Goal: Book appointment/travel/reservation

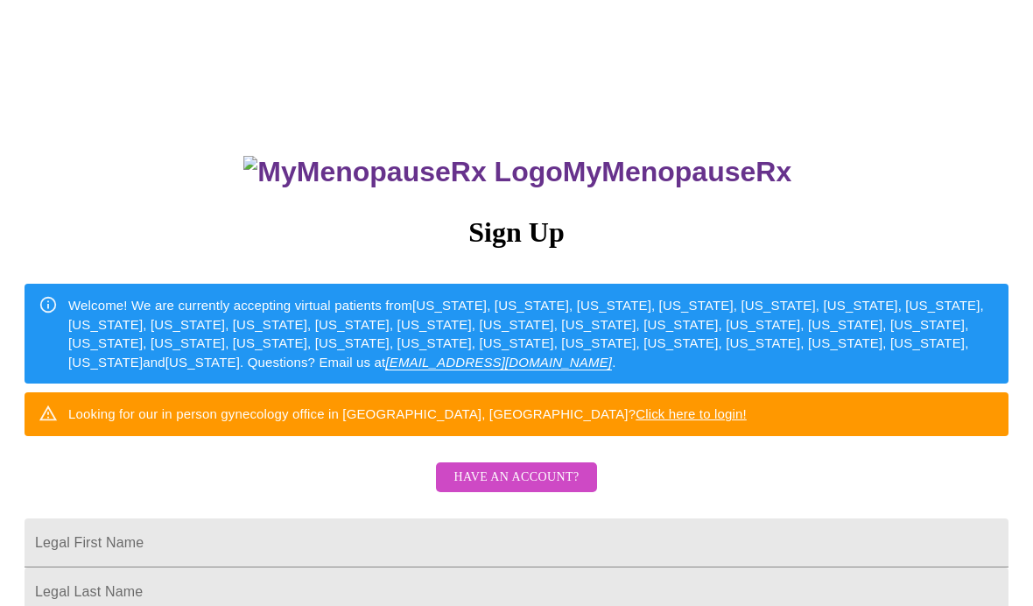
click at [77, 430] on div "MyMenopauseRx Sign Up Welcome! We are currently accepting virtual patients from…" at bounding box center [516, 370] width 1019 height 727
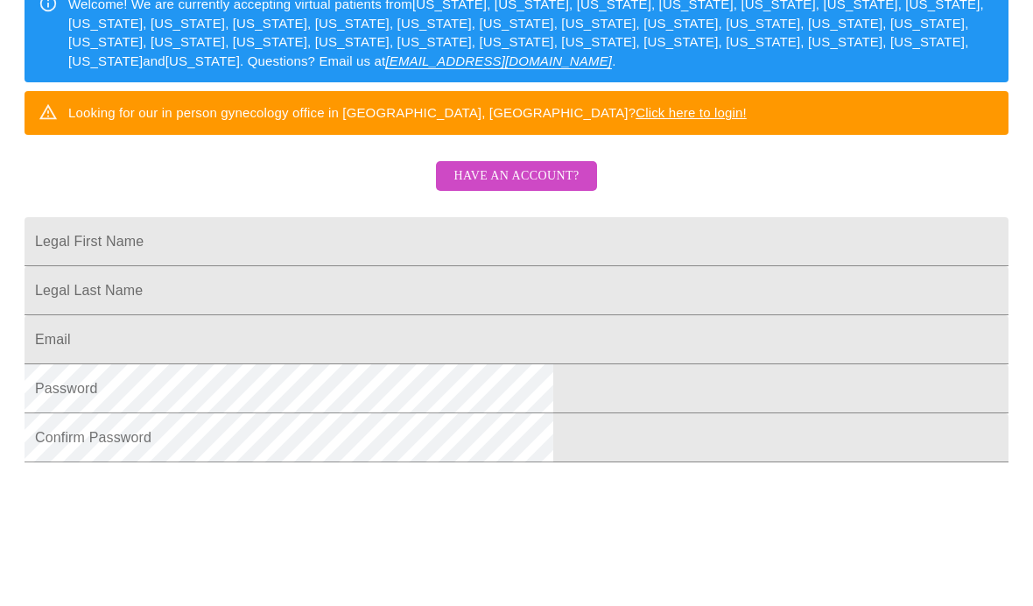
scroll to position [247, 0]
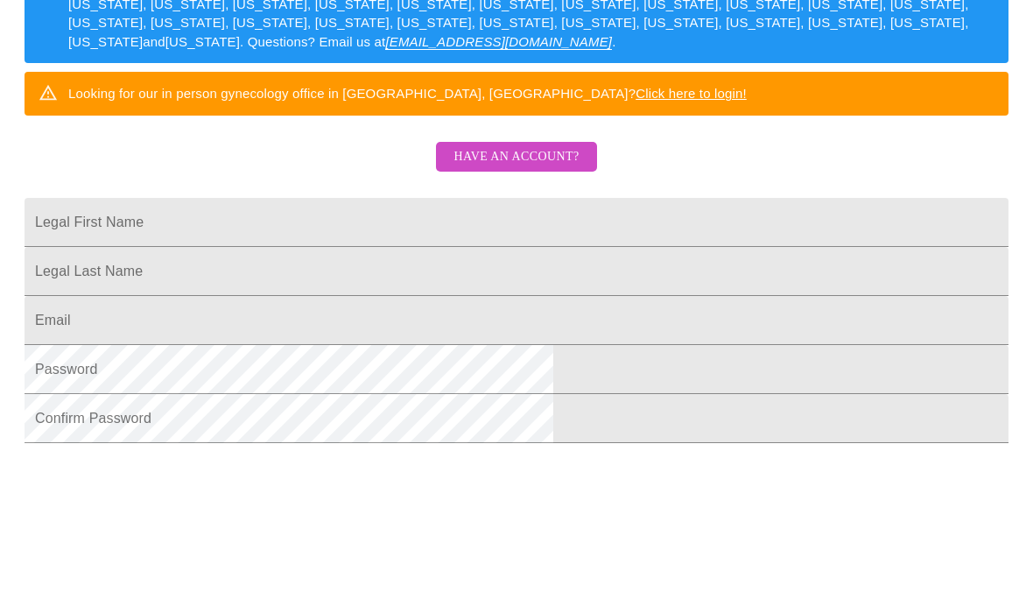
click at [291, 271] on input "Legal First Name" at bounding box center [517, 295] width 984 height 49
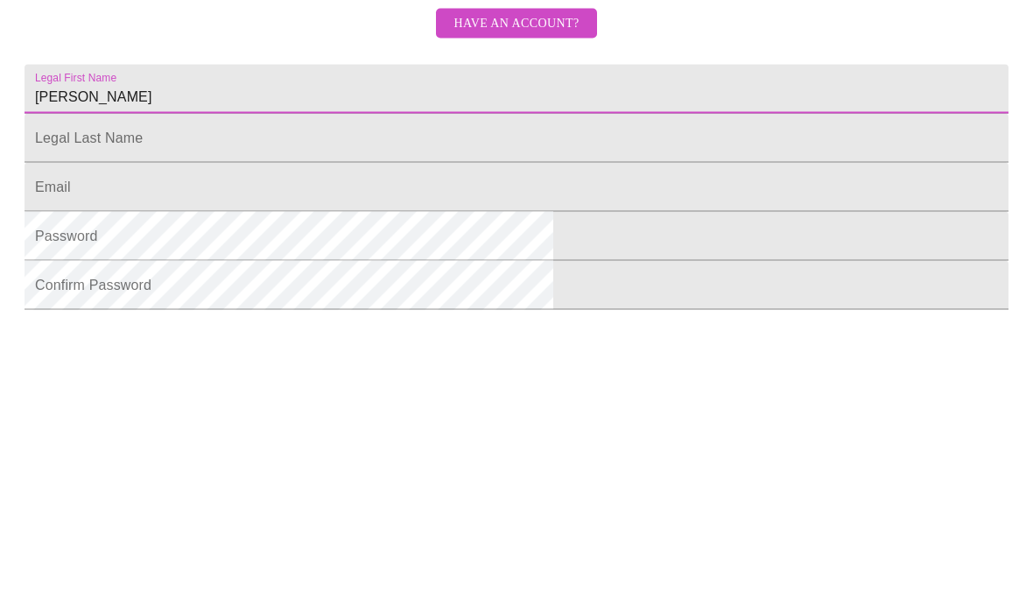
type input "[PERSON_NAME]"
click at [278, 271] on input "Legal First Name" at bounding box center [517, 295] width 984 height 49
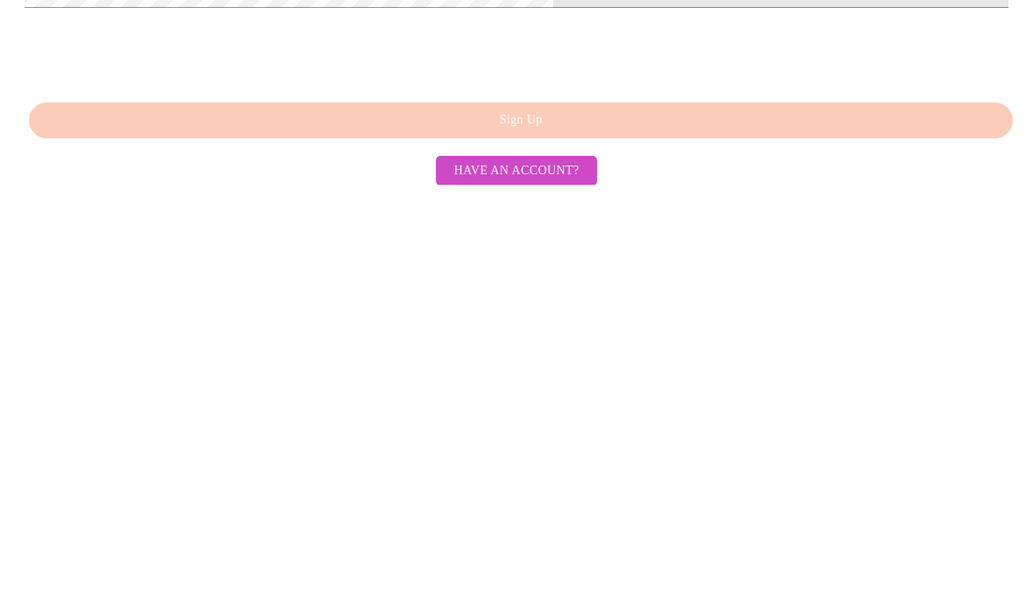
scroll to position [362, 0]
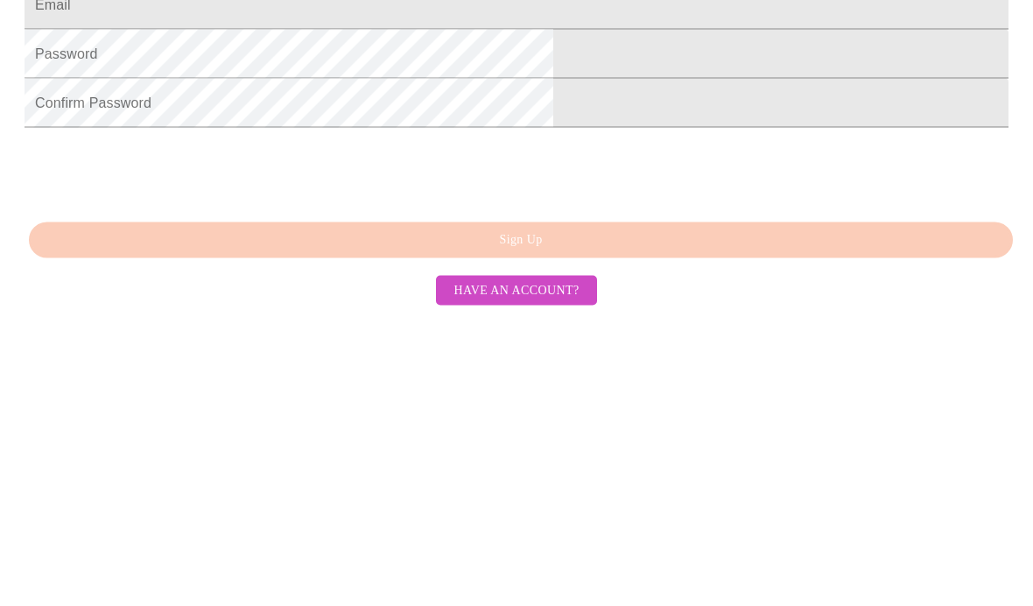
type input "[PERSON_NAME]"
click at [285, 272] on input "Legal First Name" at bounding box center [517, 296] width 984 height 49
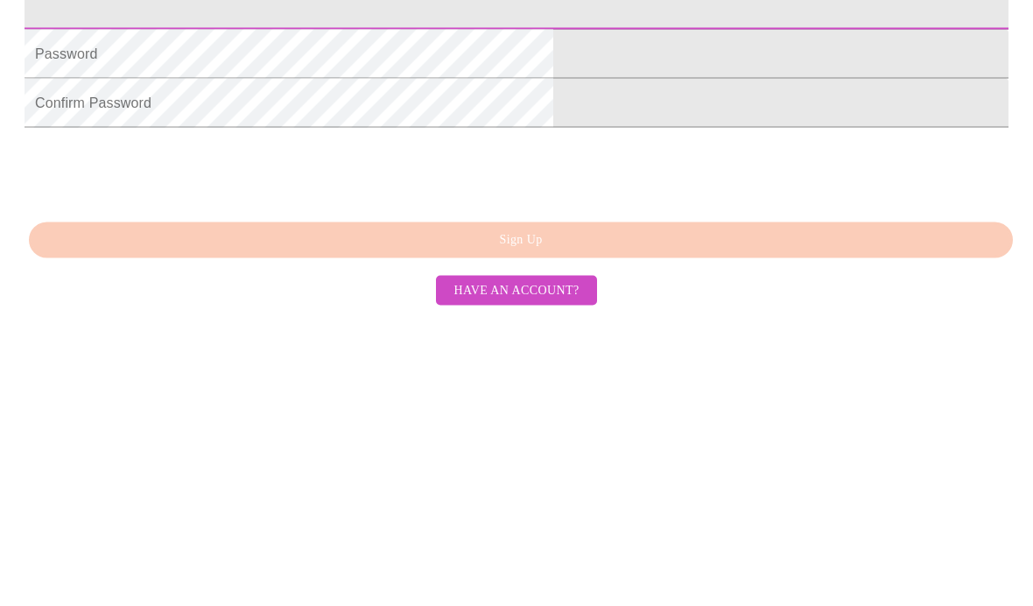
type input "[EMAIL_ADDRESS][PERSON_NAME][DOMAIN_NAME]"
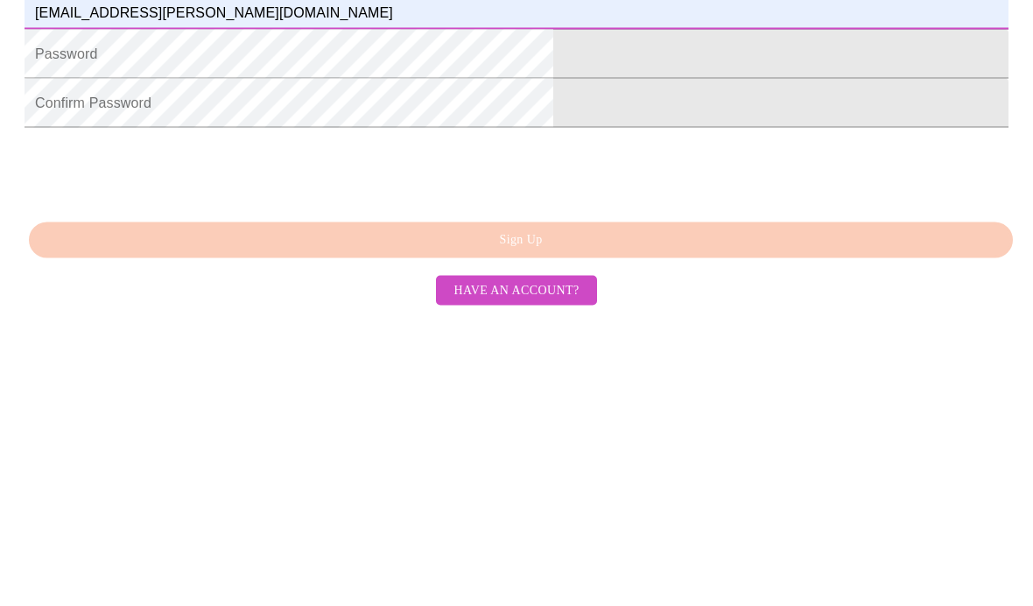
scroll to position [471, 0]
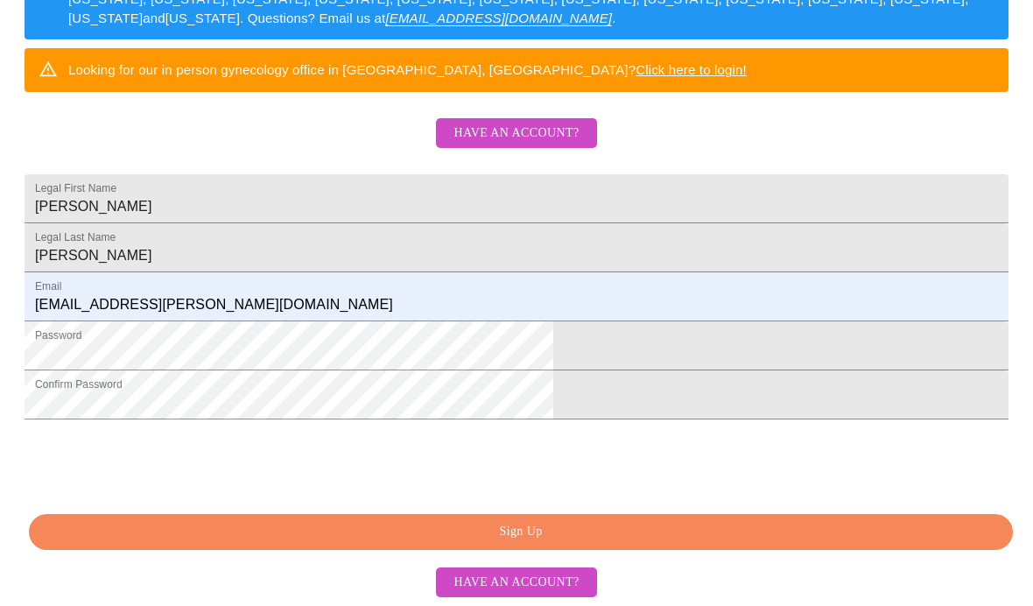
click at [302, 532] on span "Sign Up" at bounding box center [521, 532] width 944 height 22
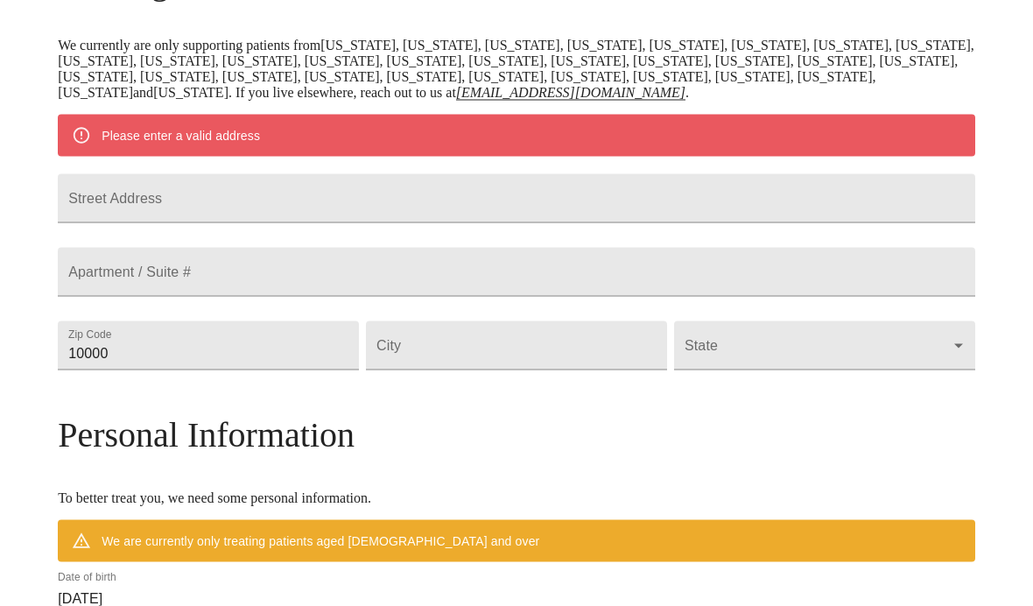
scroll to position [191, 0]
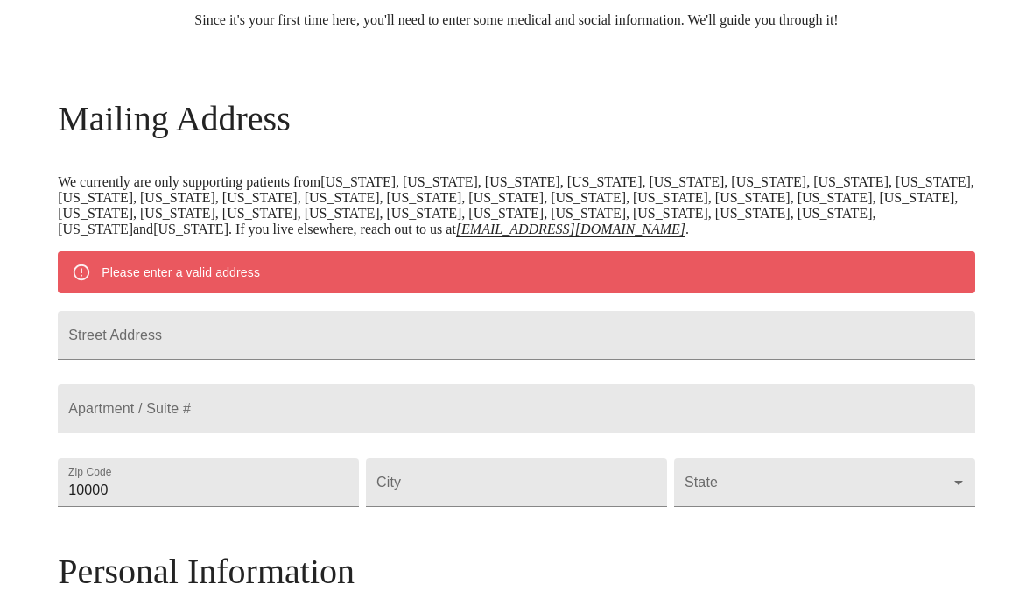
click at [220, 360] on input "Street Address" at bounding box center [517, 335] width 918 height 49
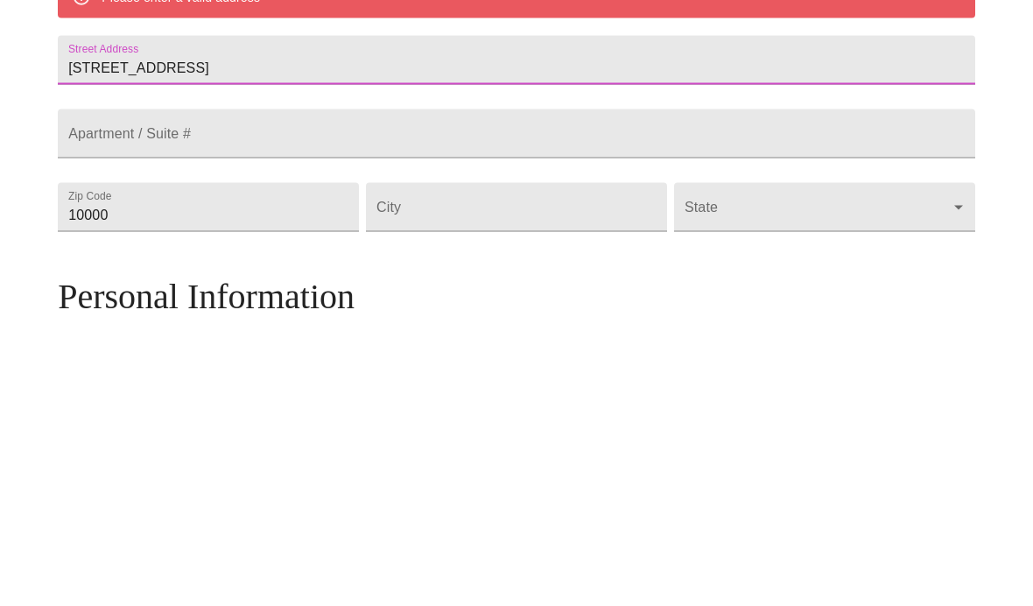
scroll to position [467, 0]
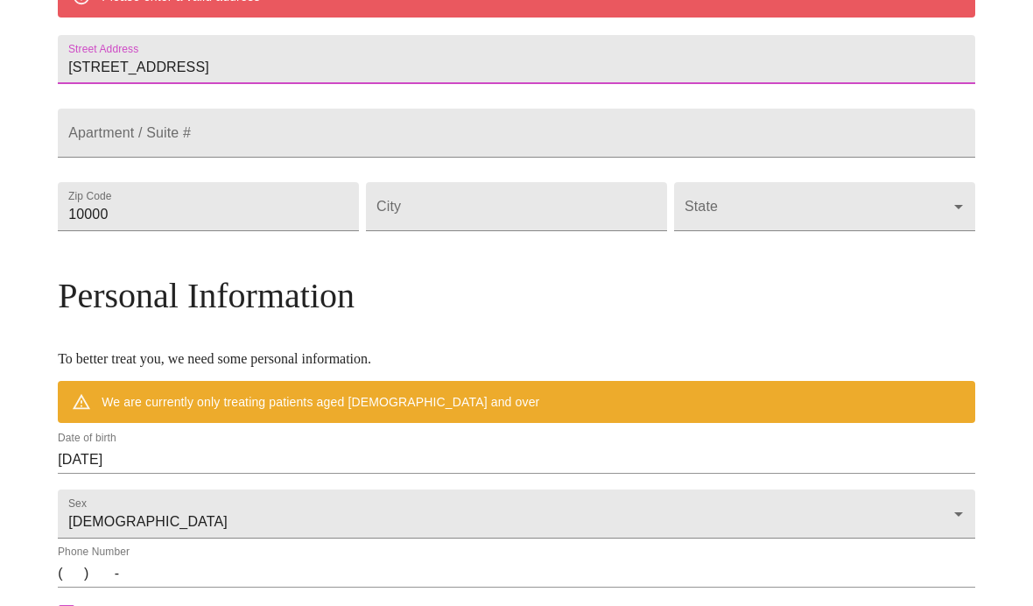
type input "[STREET_ADDRESS]"
click at [225, 231] on input "10000" at bounding box center [208, 206] width 301 height 49
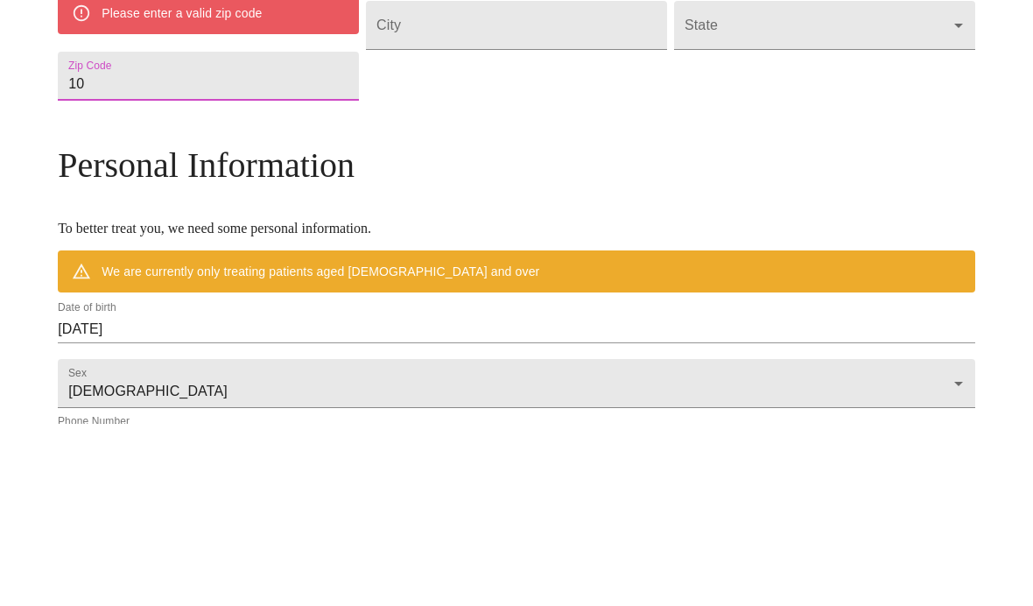
type input "1"
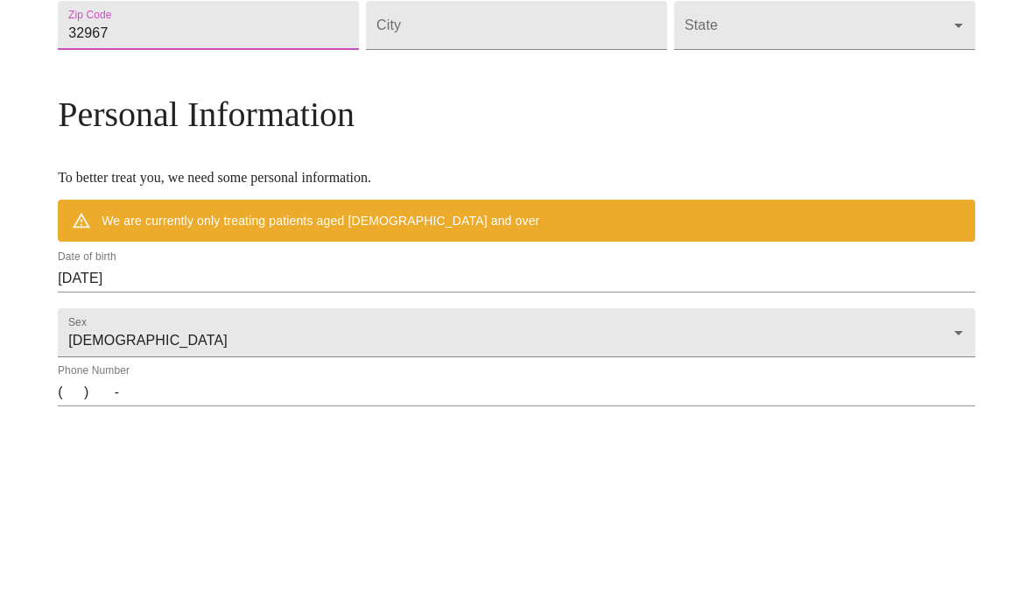
type input "32967"
type input "v"
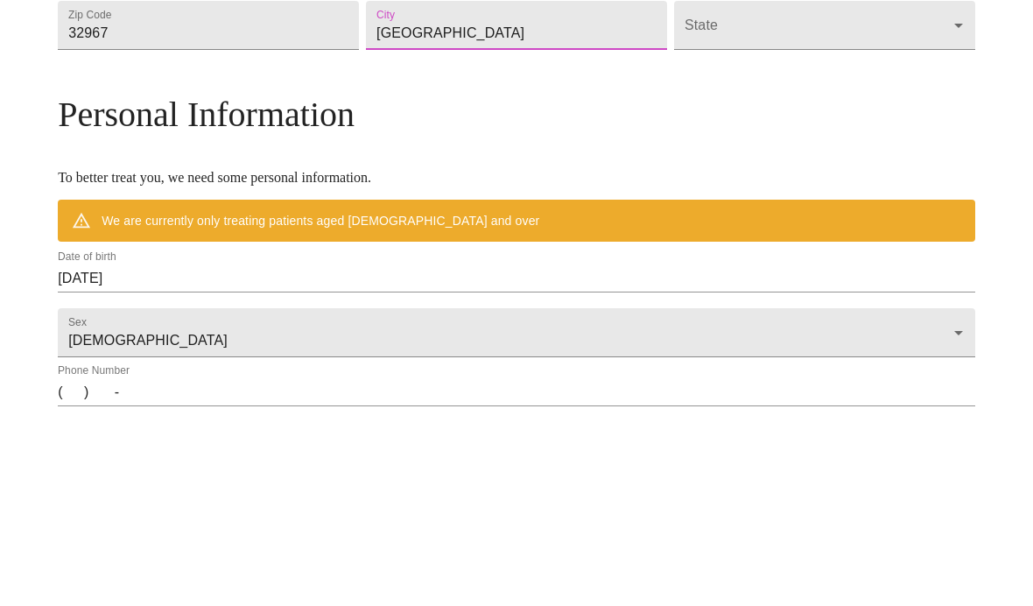
type input "[GEOGRAPHIC_DATA]"
click at [664, 91] on body "MyMenopauseRx Welcome to MyMenopauseRx Since it's your first time here, you'll …" at bounding box center [516, 231] width 1019 height 1381
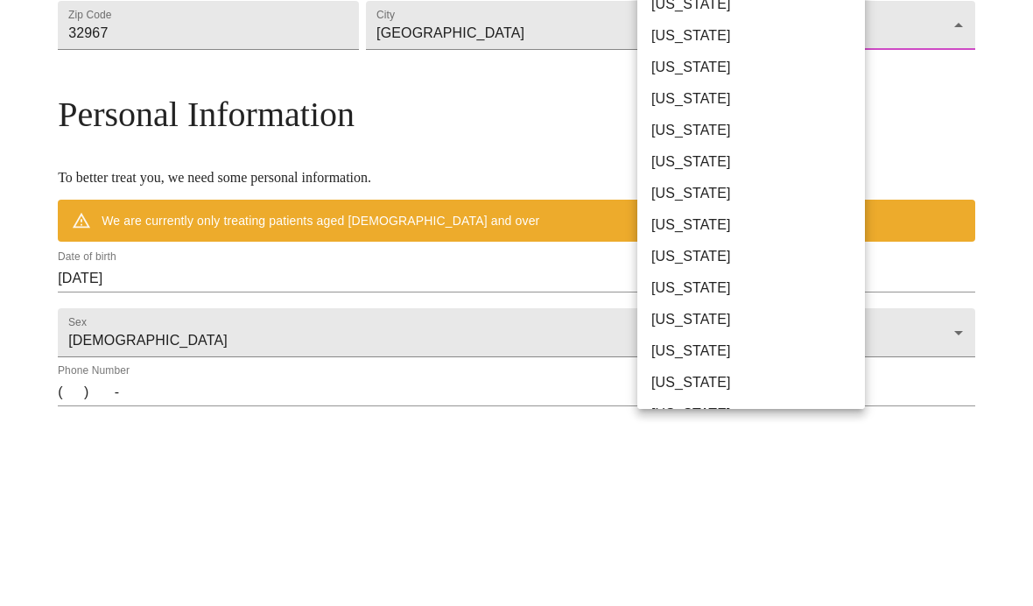
scroll to position [649, 0]
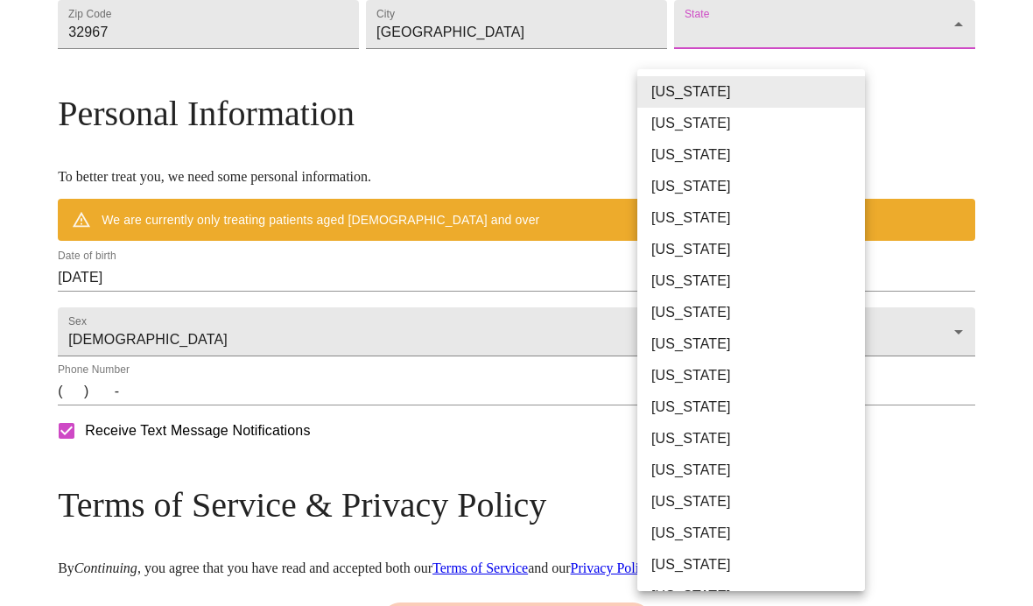
click at [666, 335] on li "[US_STATE]" at bounding box center [752, 344] width 228 height 32
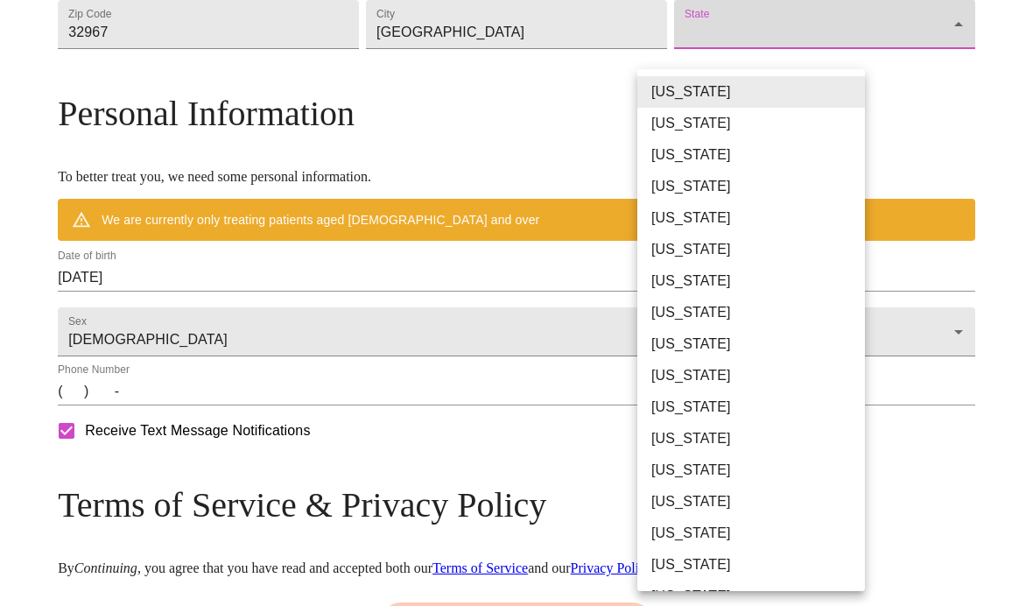
type input "[US_STATE]"
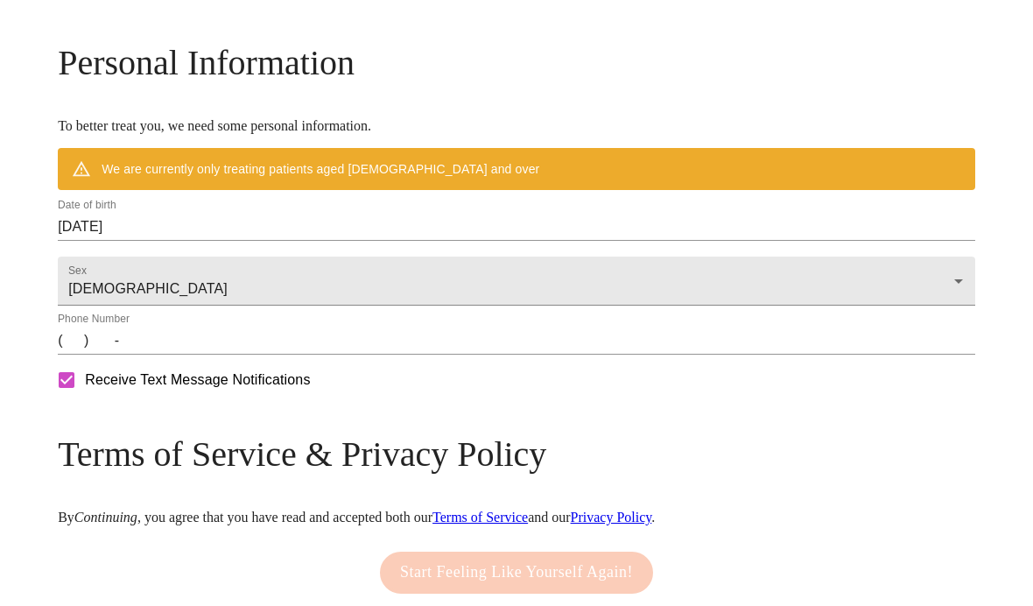
click at [213, 241] on input "[DATE]" at bounding box center [517, 227] width 918 height 28
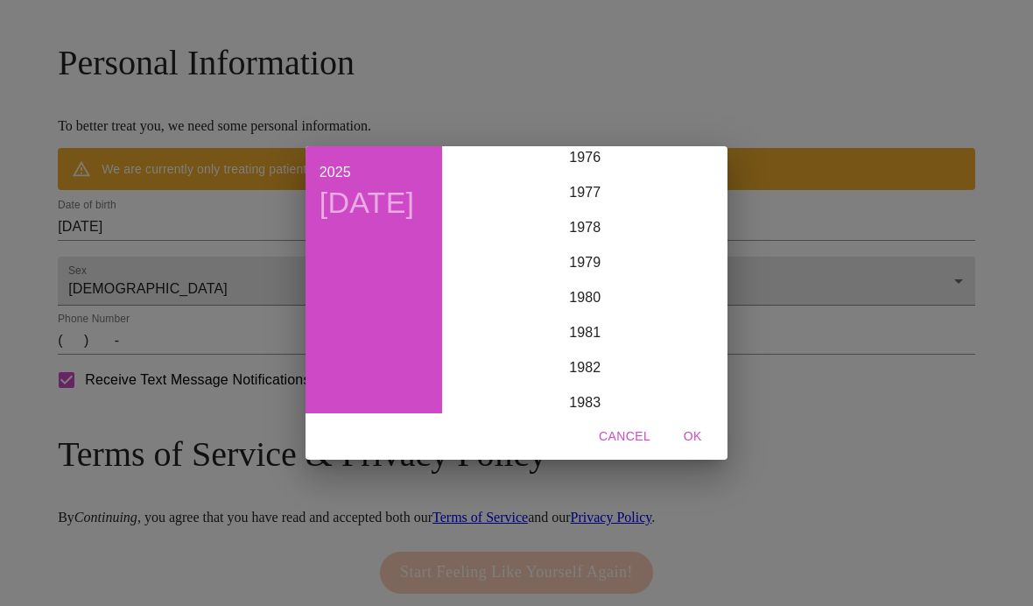
scroll to position [2703, 0]
click at [586, 259] on div "1979" at bounding box center [584, 265] width 271 height 35
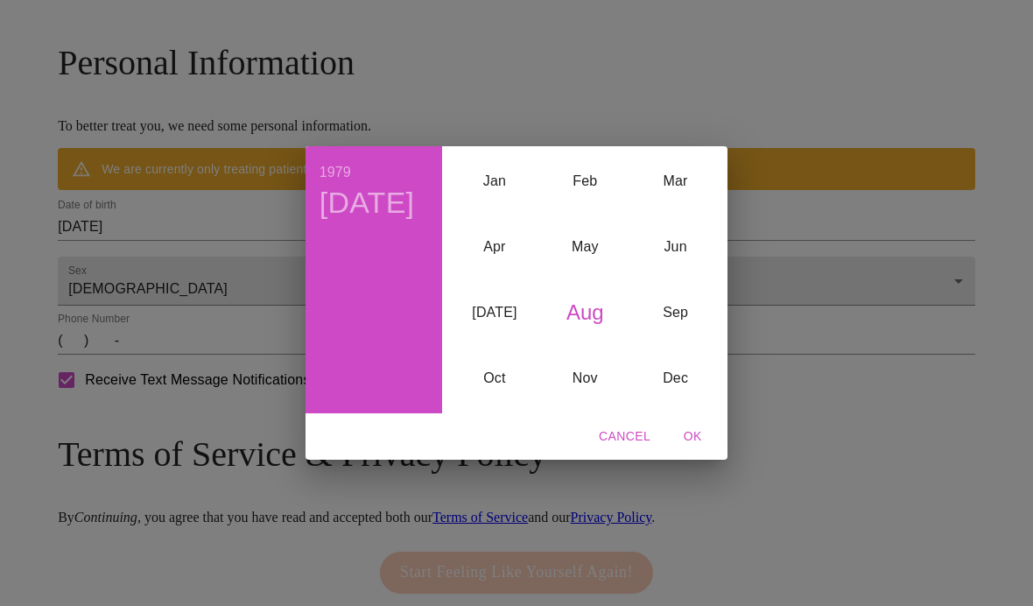
click at [582, 315] on div "Aug" at bounding box center [585, 313] width 90 height 66
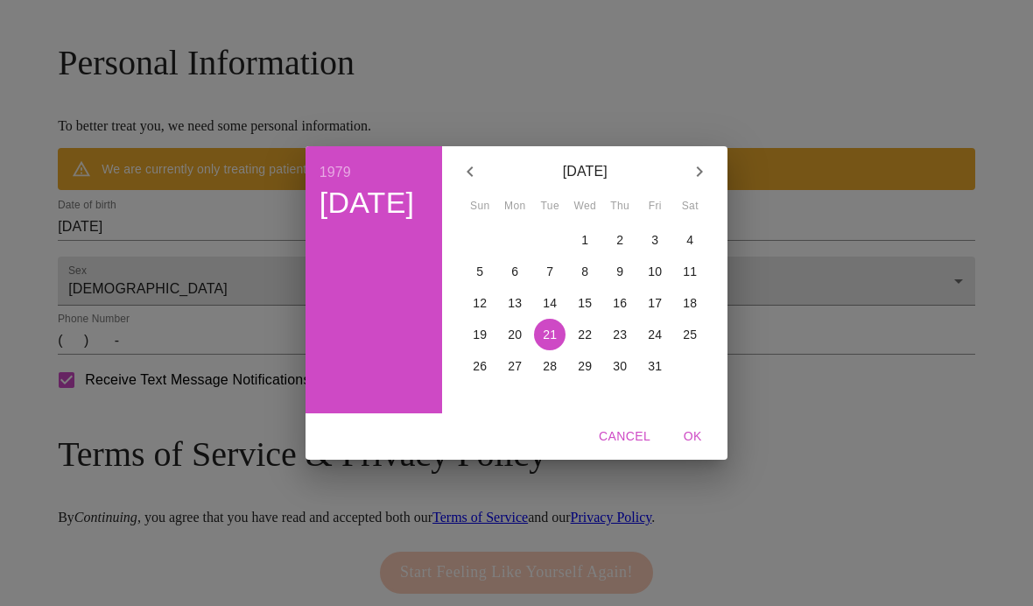
click at [657, 229] on button "3" at bounding box center [655, 240] width 32 height 32
click at [687, 437] on span "OK" at bounding box center [693, 437] width 42 height 22
type input "[DATE]"
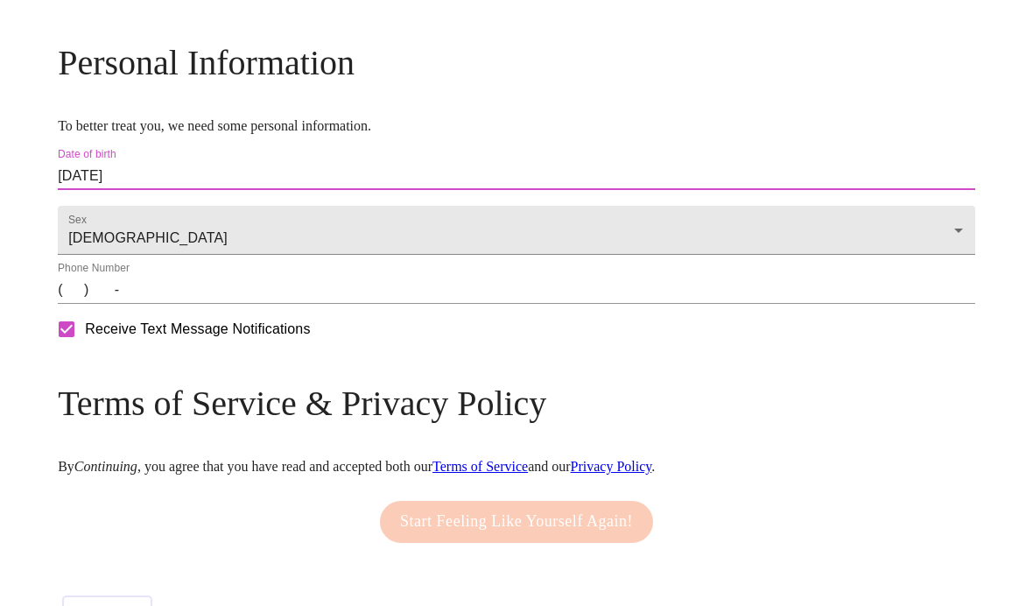
click at [180, 304] on input "(   )    -" at bounding box center [517, 290] width 918 height 28
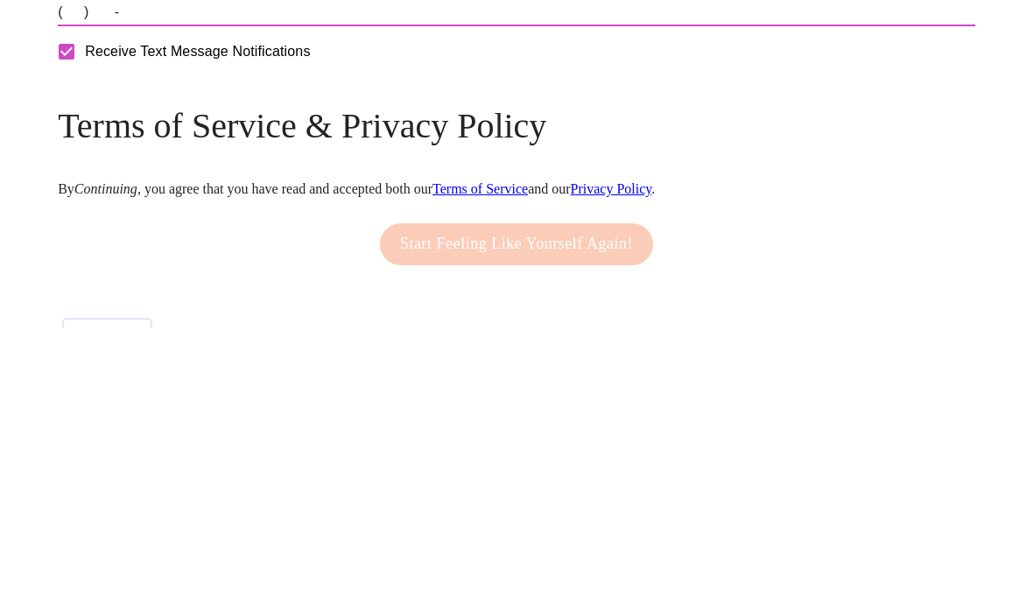
type input "8037922487"
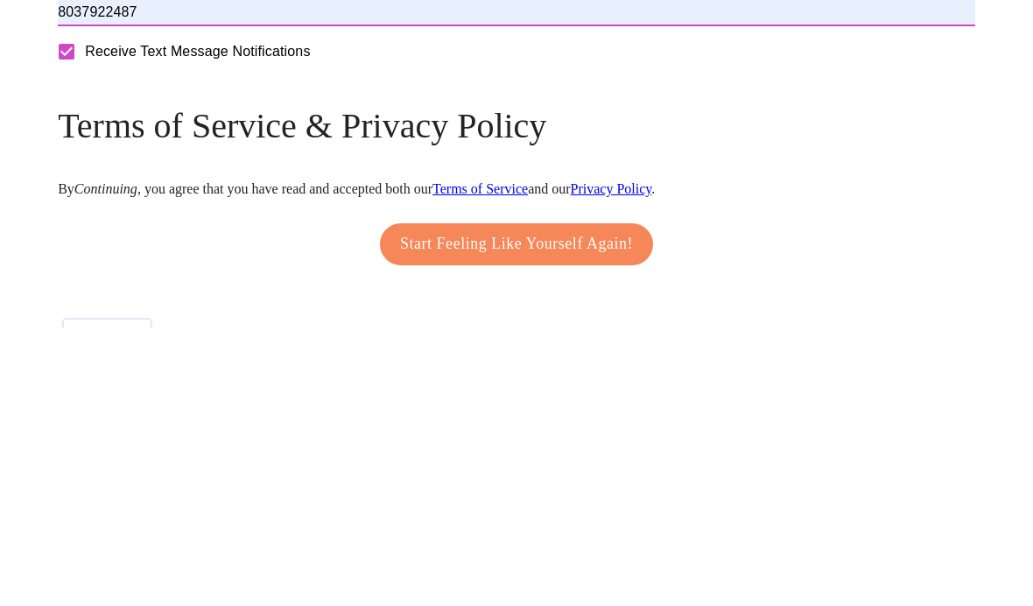
scroll to position [763, 0]
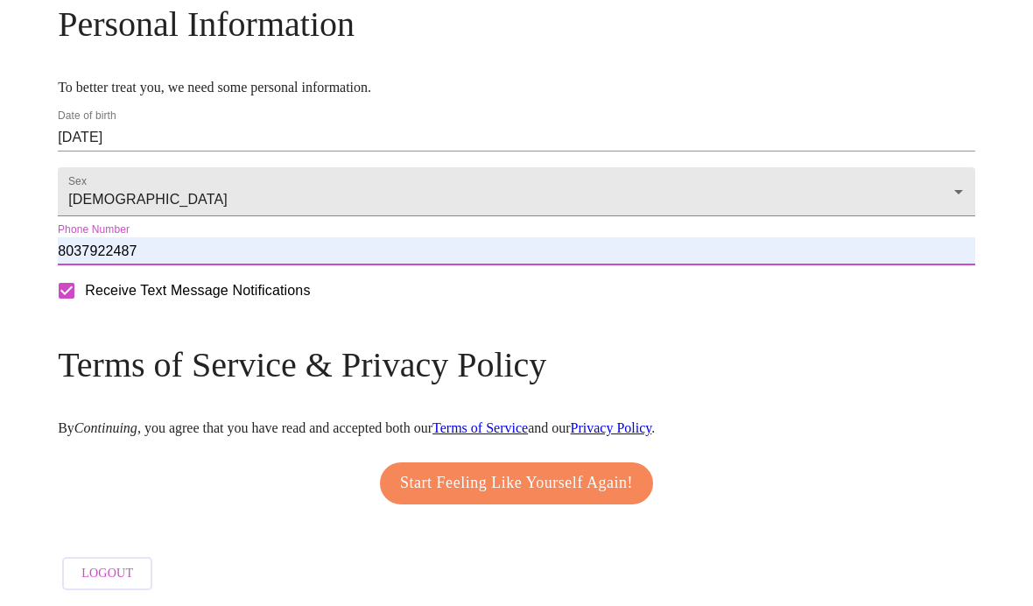
click at [418, 469] on span "Start Feeling Like Yourself Again!" at bounding box center [516, 483] width 233 height 28
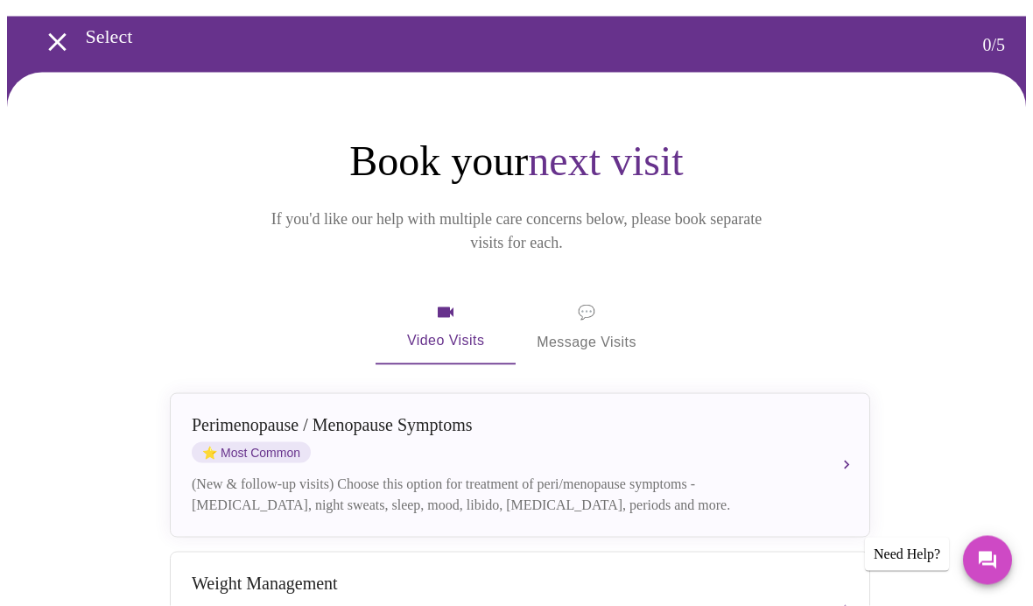
scroll to position [108, 0]
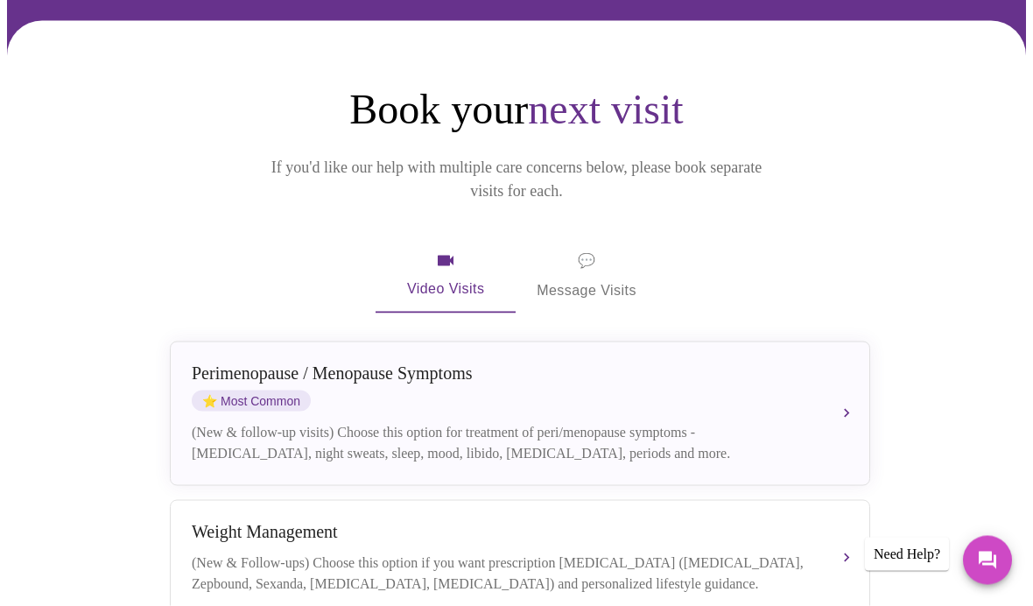
click at [220, 426] on div "(New & follow-up visits) Choose this option for treatment of peri/menopause sym…" at bounding box center [503, 443] width 622 height 42
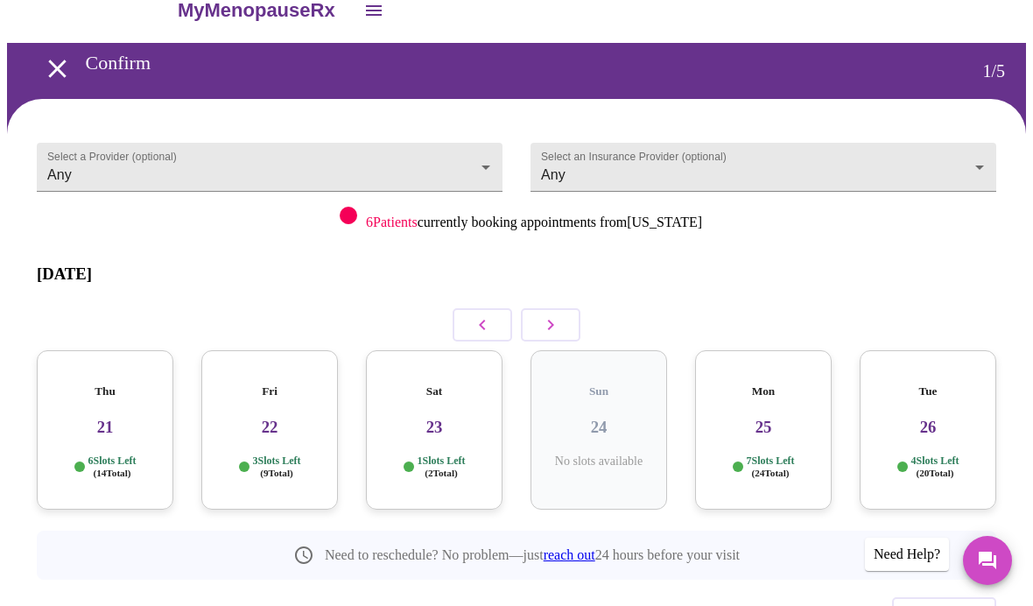
click at [87, 418] on h3 "21" at bounding box center [105, 427] width 109 height 19
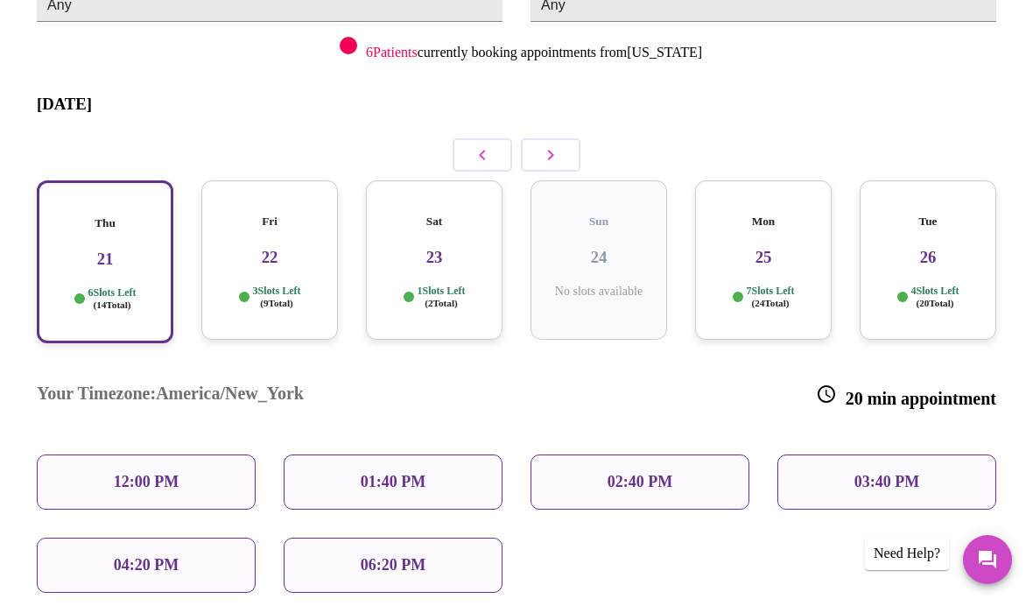
scroll to position [200, 0]
click at [95, 455] on div "12:00 PM" at bounding box center [146, 482] width 219 height 55
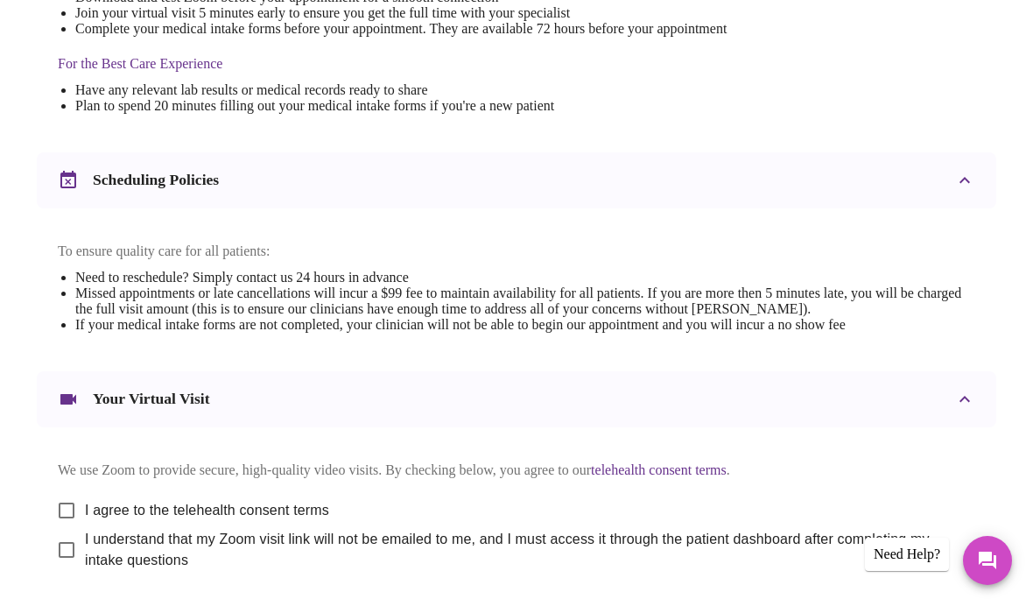
scroll to position [519, 0]
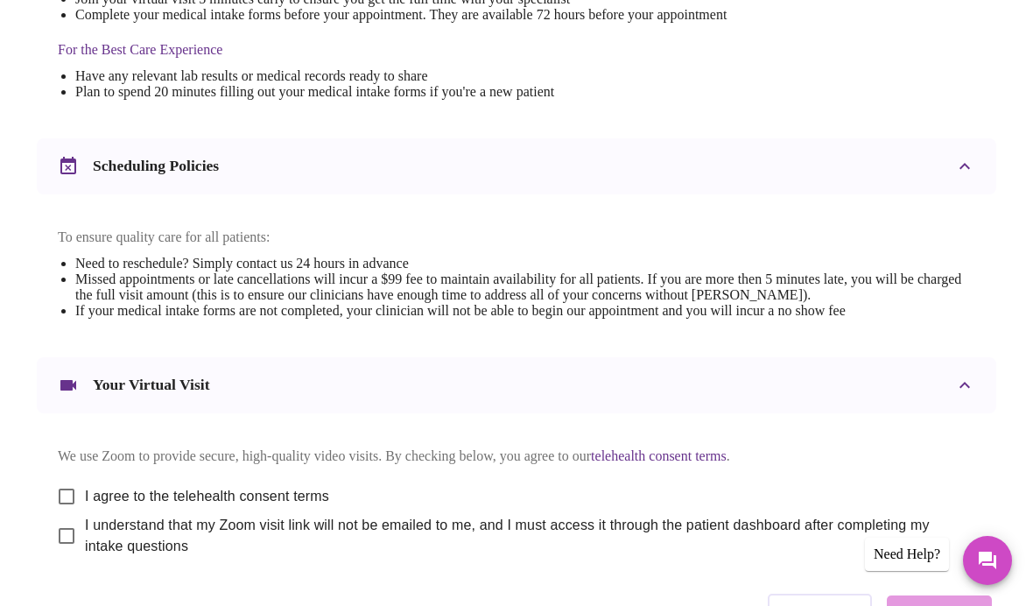
click at [56, 515] on input "I agree to the telehealth consent terms" at bounding box center [66, 496] width 37 height 37
checkbox input "true"
click at [56, 554] on input "I understand that my Zoom visit link will not be emailed to me, and I must acce…" at bounding box center [66, 536] width 37 height 37
checkbox input "true"
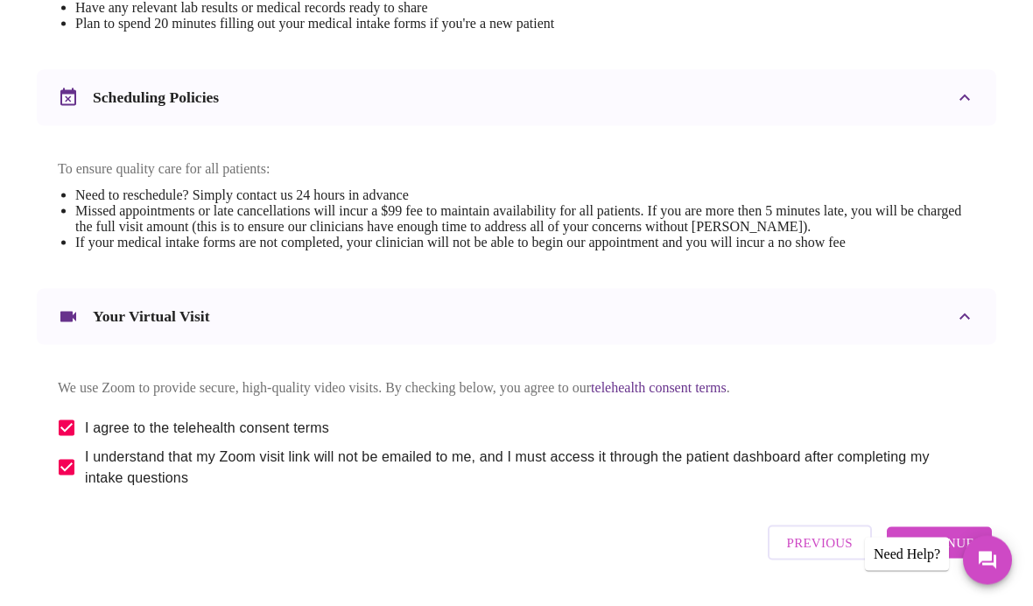
scroll to position [605, 0]
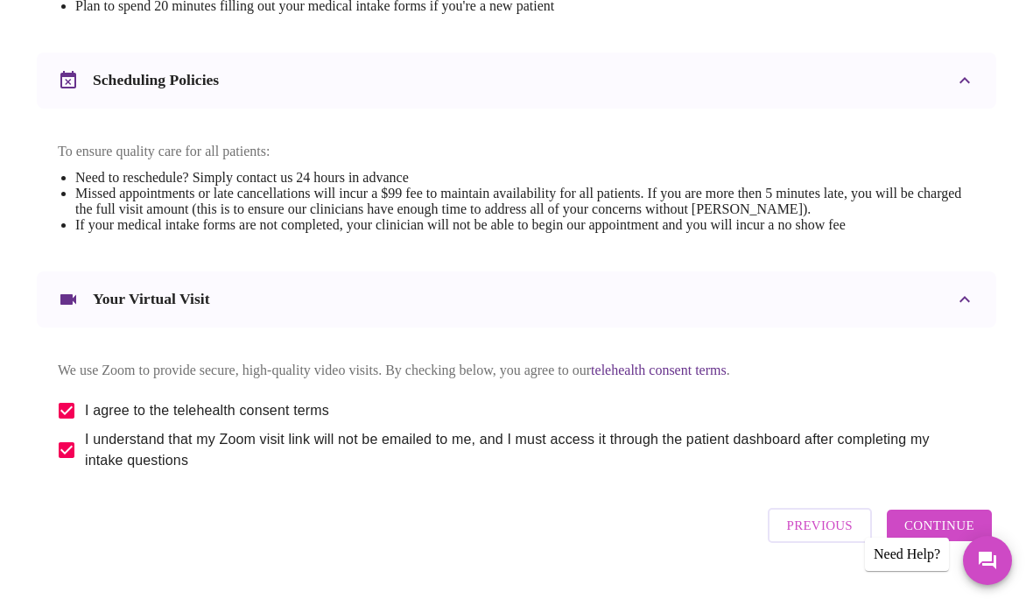
click at [957, 537] on span "Continue" at bounding box center [940, 525] width 70 height 23
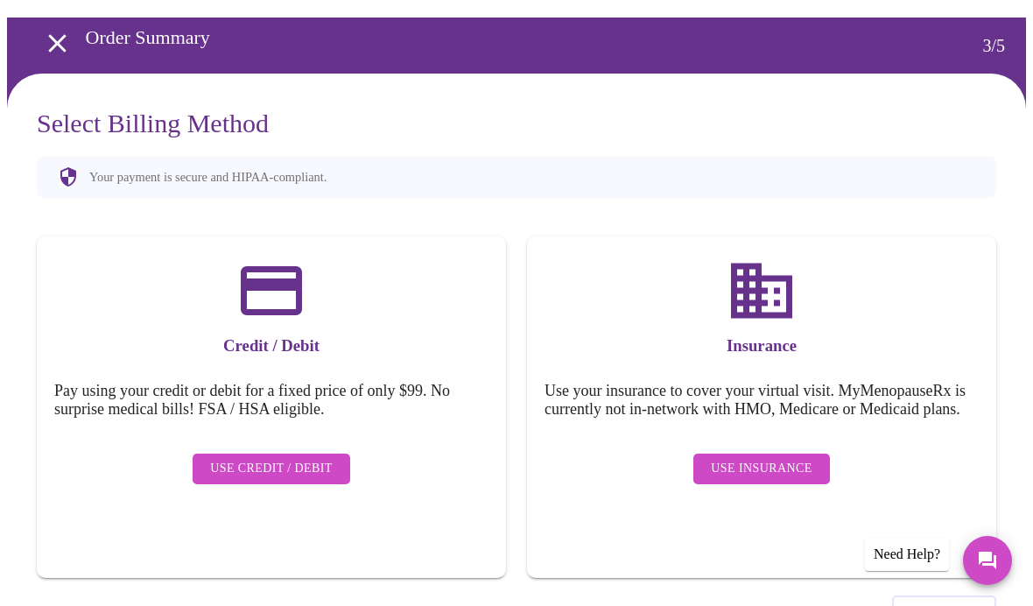
click at [727, 466] on span "Use Insurance" at bounding box center [761, 469] width 101 height 22
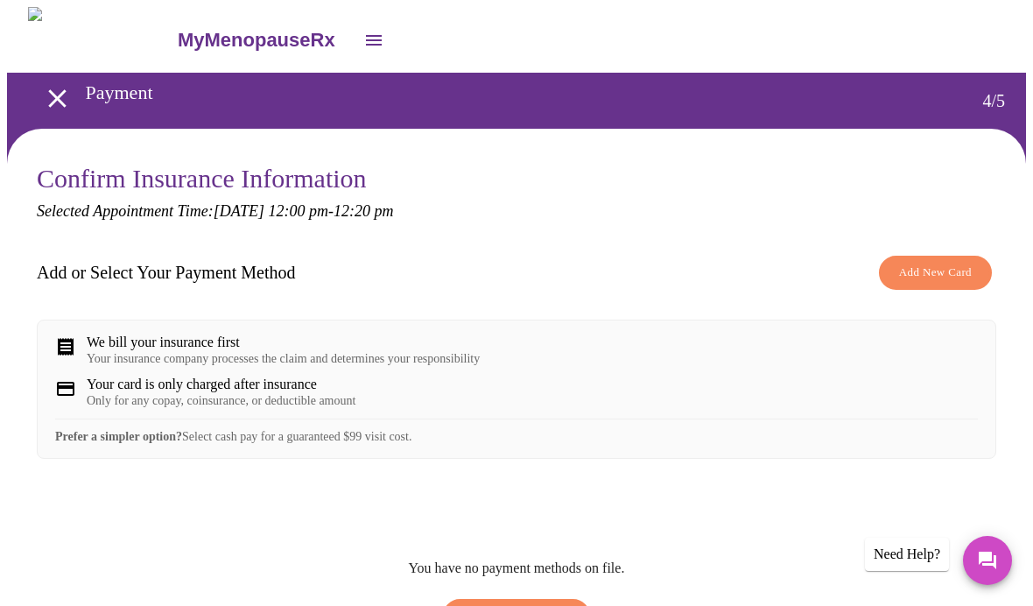
click at [924, 285] on button "Add New Card" at bounding box center [935, 273] width 113 height 34
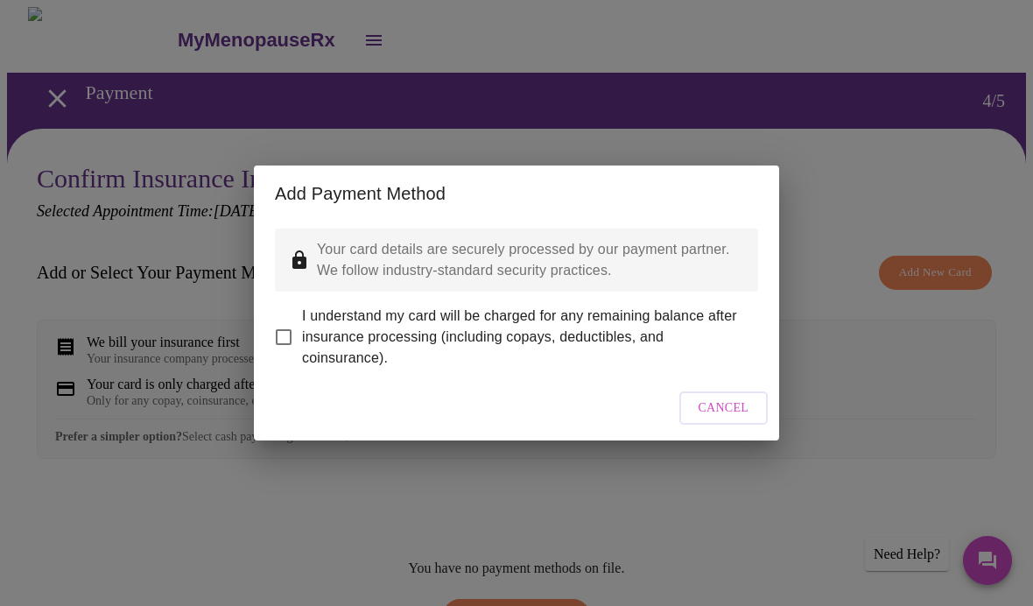
click at [281, 332] on input "I understand my card will be charged for any remaining balance after insurance …" at bounding box center [283, 337] width 37 height 37
checkbox input "true"
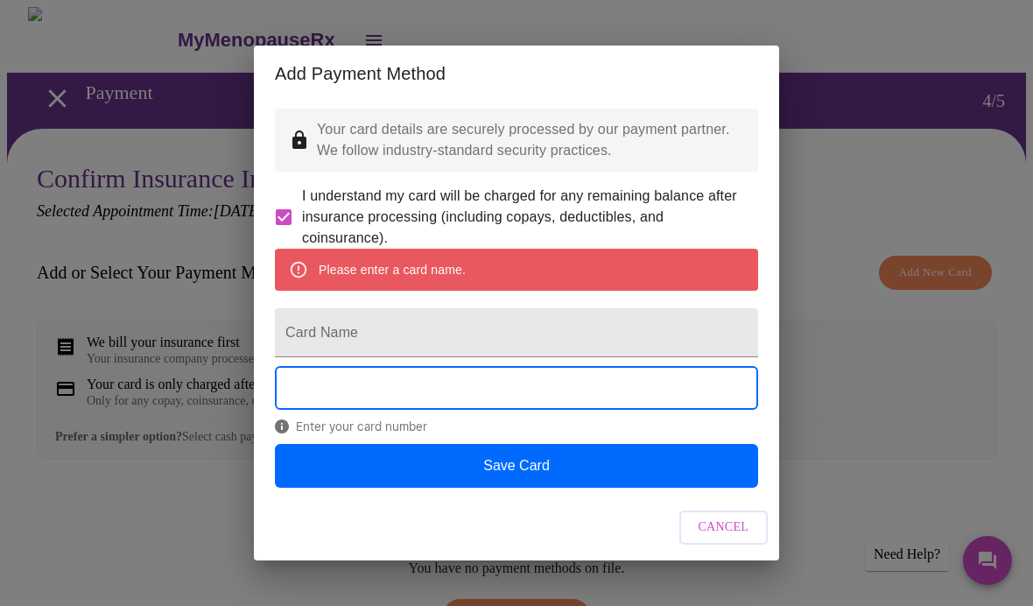
click at [314, 356] on input "Card Name" at bounding box center [516, 332] width 483 height 49
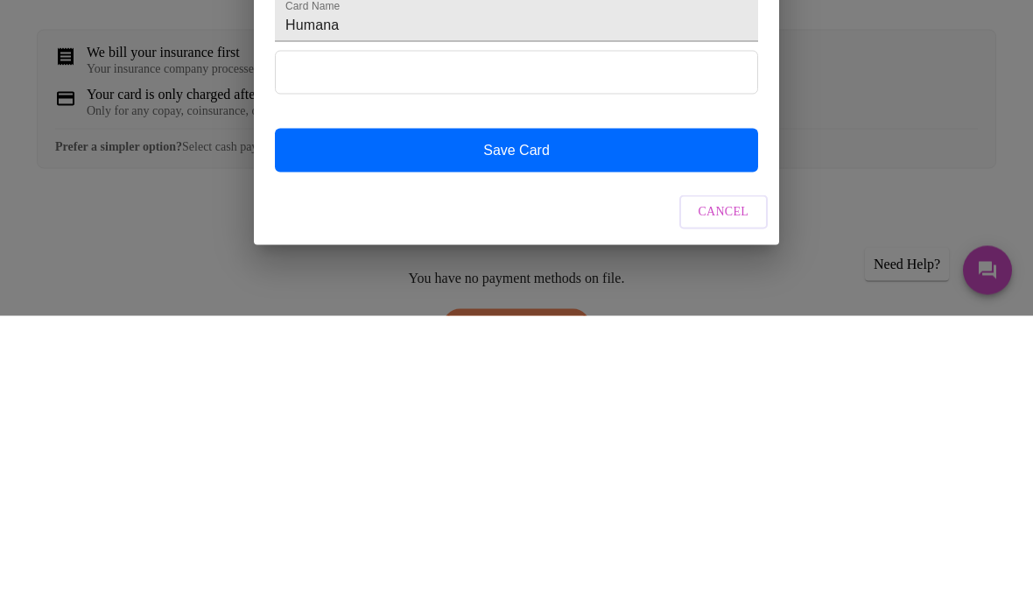
scroll to position [189, 0]
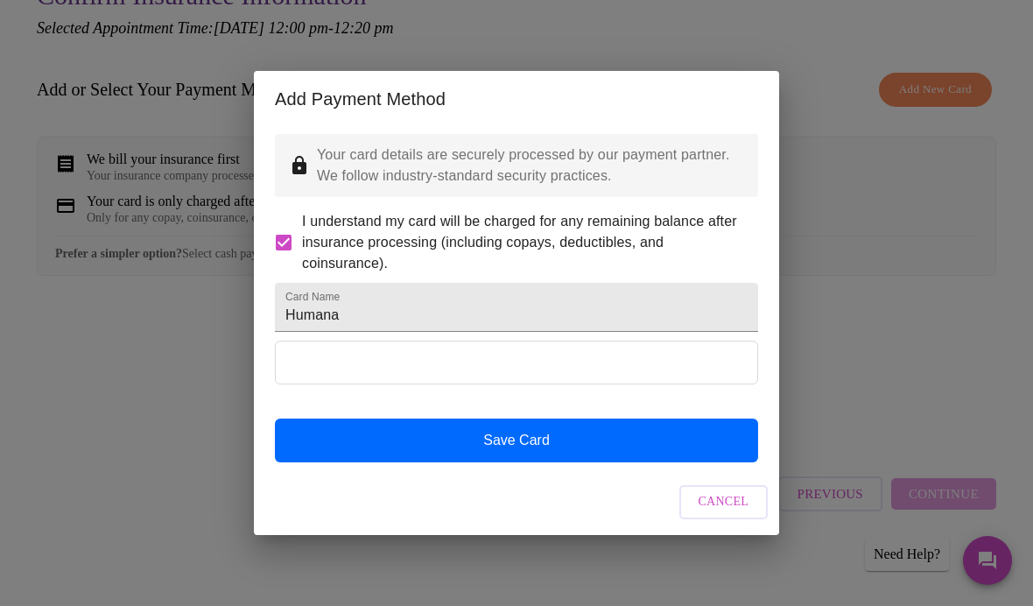
click at [359, 321] on input "Humana" at bounding box center [516, 307] width 483 height 49
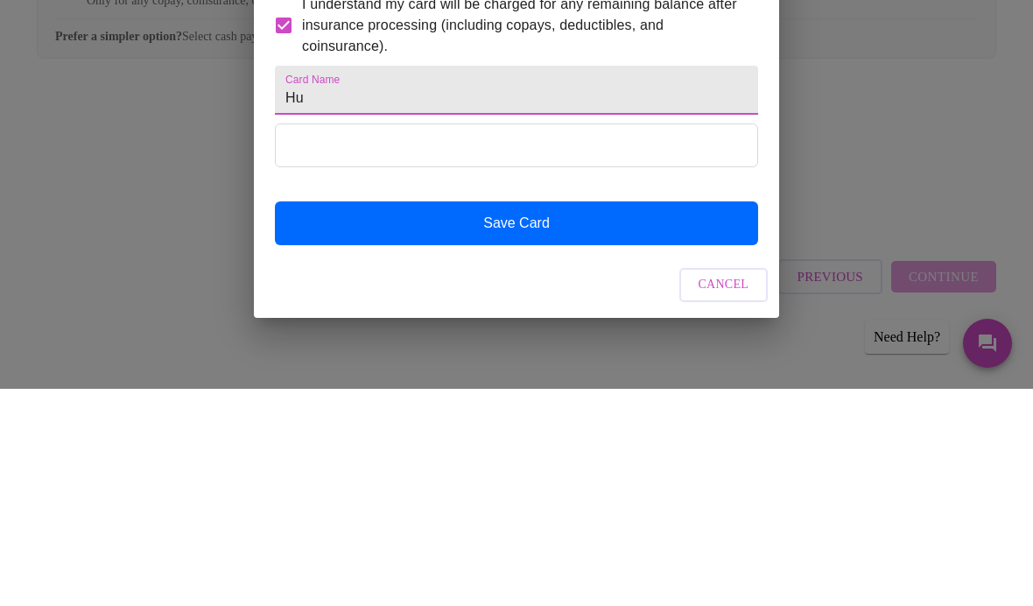
type input "H"
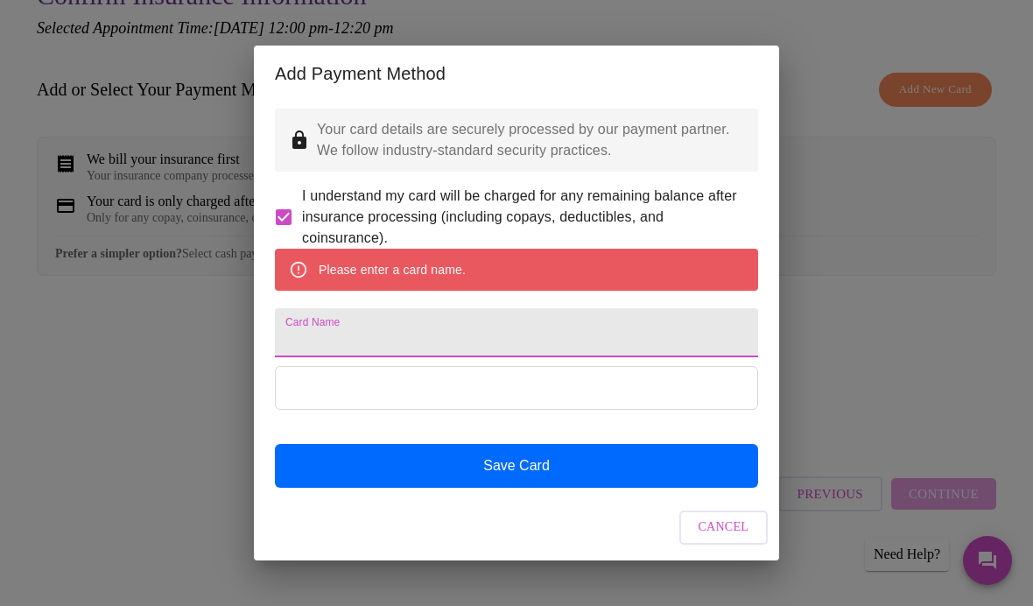
click at [705, 539] on span "Cancel" at bounding box center [724, 528] width 51 height 22
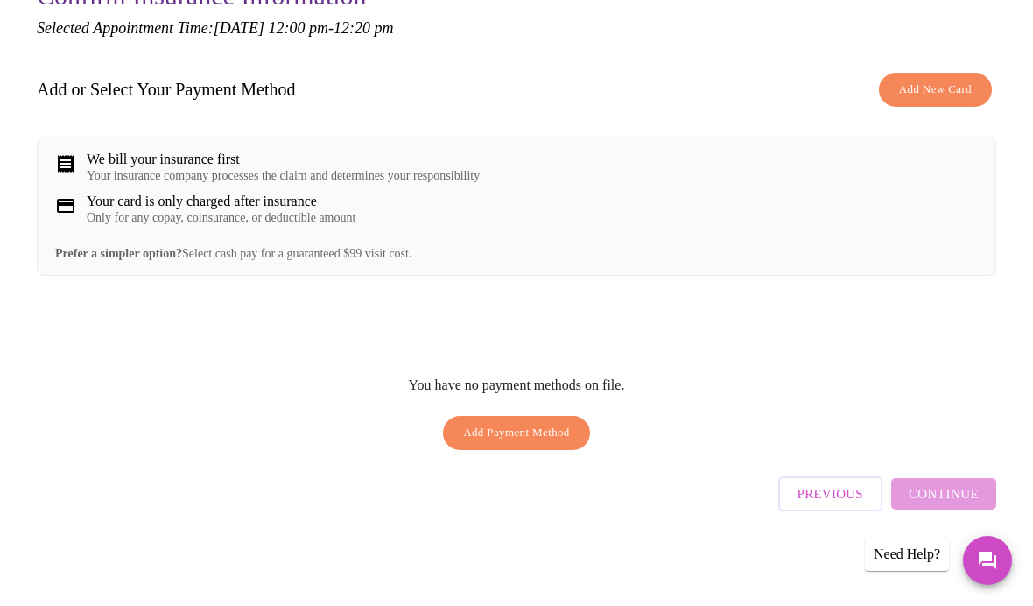
scroll to position [757, 0]
